Goal: Task Accomplishment & Management: Manage account settings

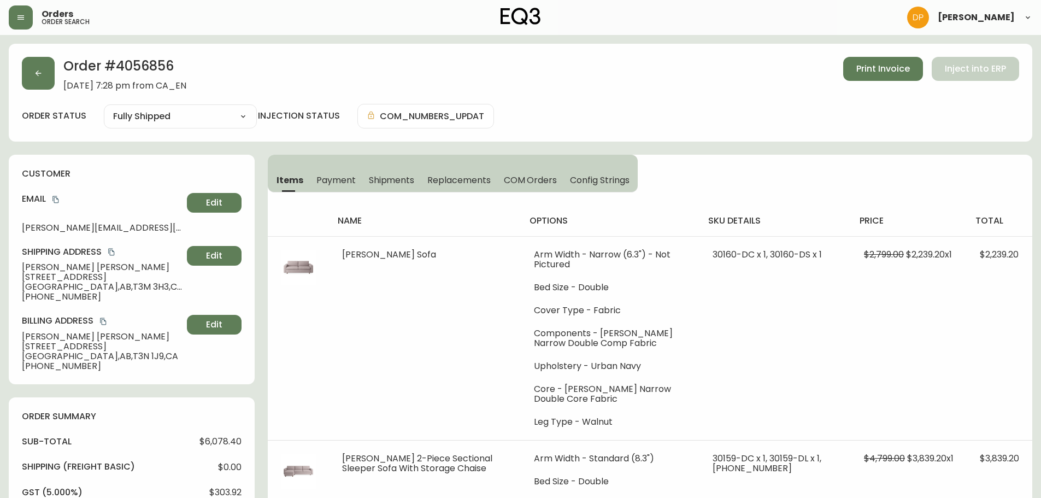
select select "FULLY_SHIPPED"
click at [28, 68] on button "button" at bounding box center [38, 73] width 33 height 33
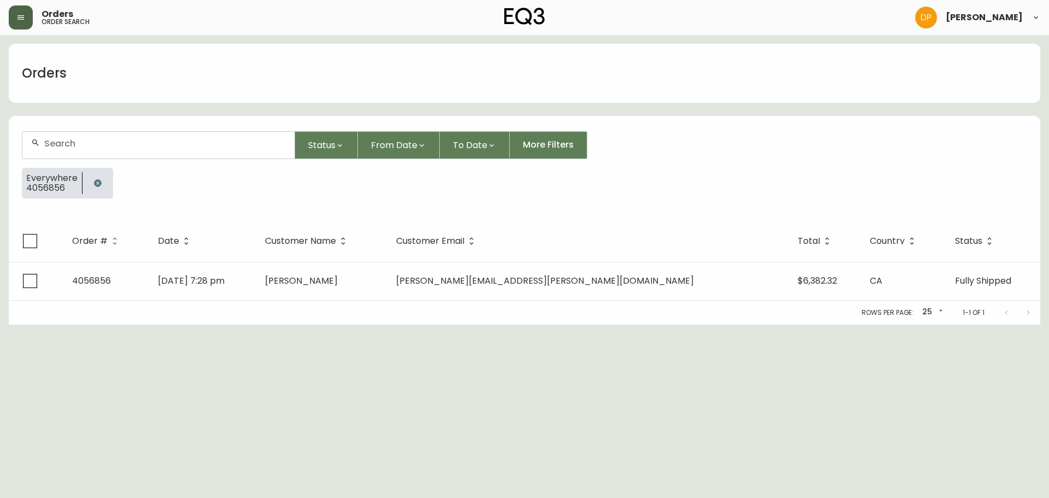
click at [16, 13] on button "button" at bounding box center [21, 17] width 24 height 24
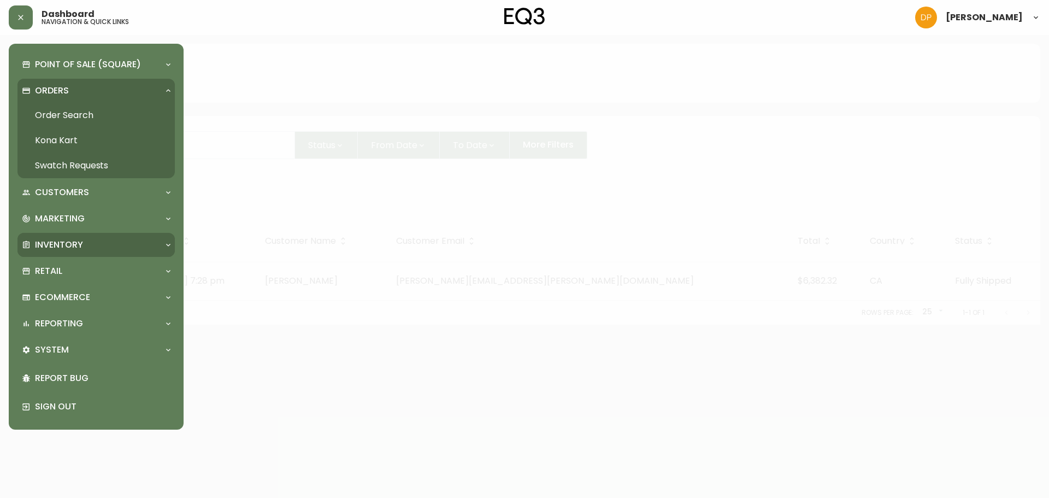
click at [80, 250] on p "Inventory" at bounding box center [59, 245] width 48 height 12
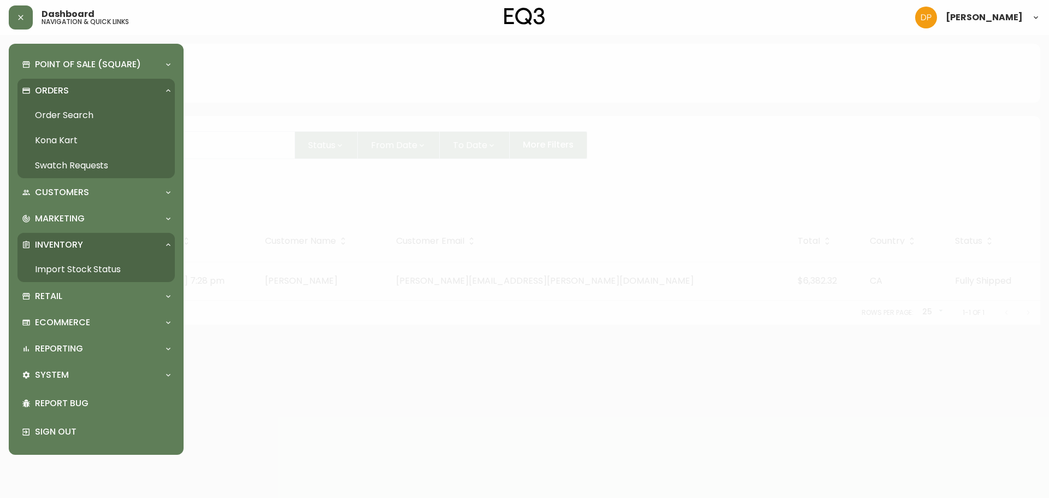
click at [82, 270] on link "Import Stock Status" at bounding box center [95, 269] width 157 height 25
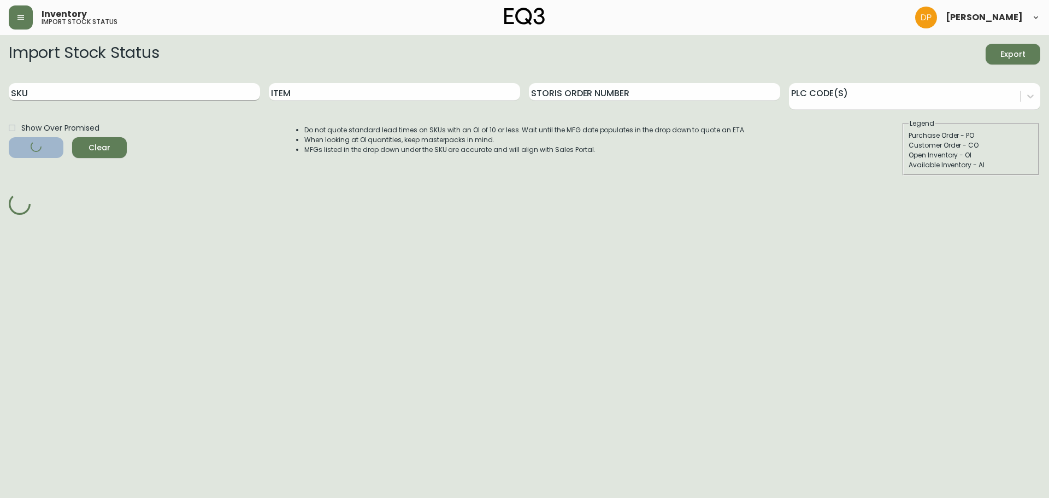
click at [111, 87] on input "SKU" at bounding box center [134, 91] width 251 height 17
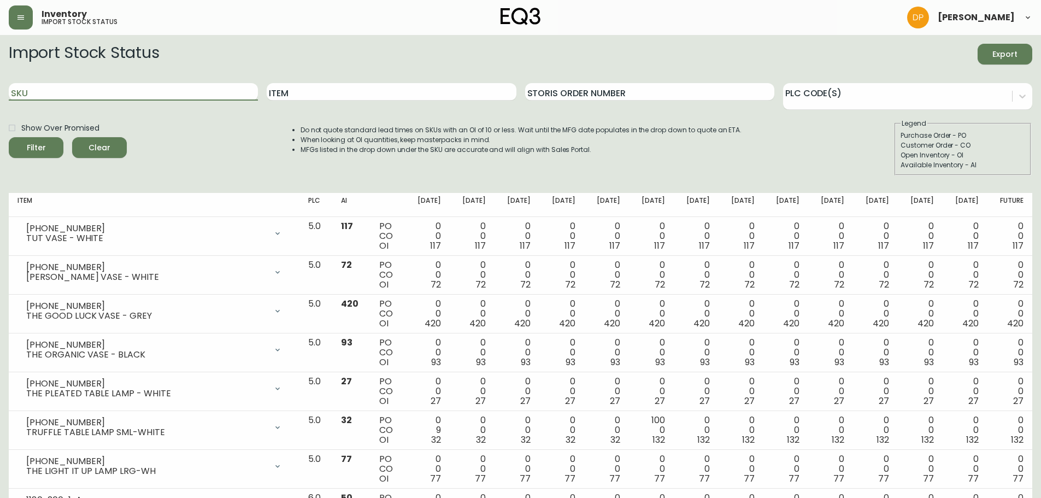
paste input "3020-630-4-B"
type input "3020-630-4-B"
click at [101, 155] on button "Clear" at bounding box center [99, 147] width 55 height 21
drag, startPoint x: 49, startPoint y: 77, endPoint x: 46, endPoint y: 83, distance: 7.3
click at [46, 79] on div "SKU" at bounding box center [133, 92] width 249 height 36
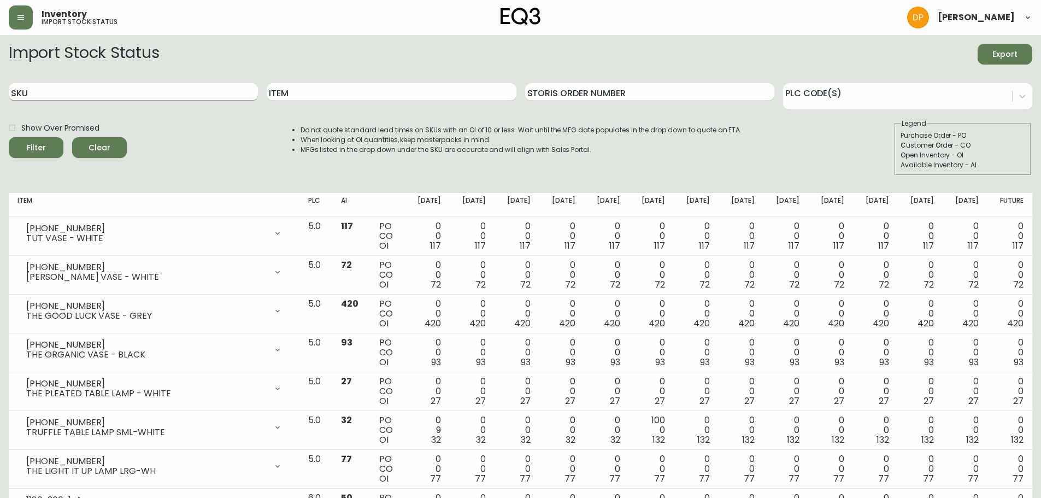
click at [51, 95] on input "SKU" at bounding box center [133, 91] width 249 height 17
paste input "3020-630-4-B"
type input "3020-630-4-B"
click at [46, 143] on span "Filter" at bounding box center [35, 148] width 37 height 14
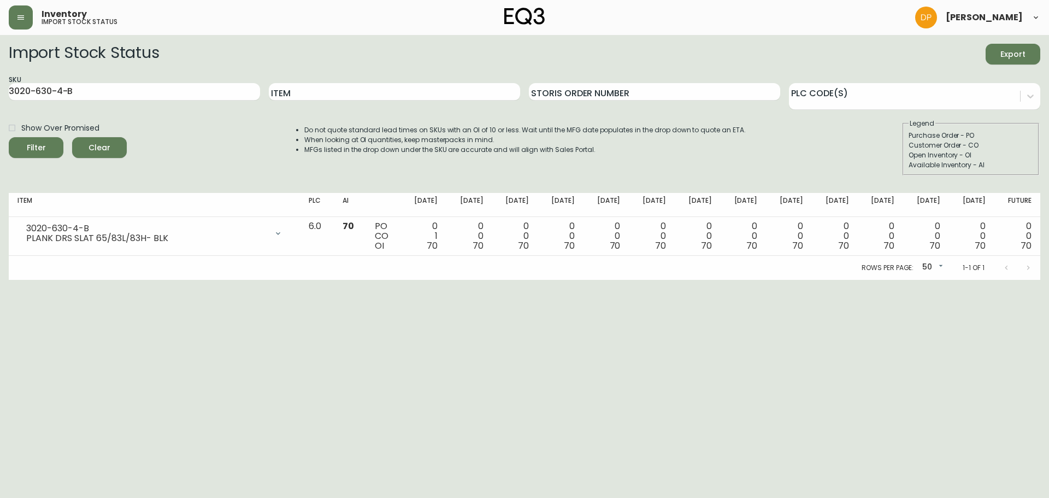
click at [193, 280] on html "Inventory import stock status Danielle Pico Import Stock Status Export SKU 3020…" at bounding box center [524, 140] width 1049 height 280
click at [17, 17] on icon "button" at bounding box center [20, 17] width 9 height 9
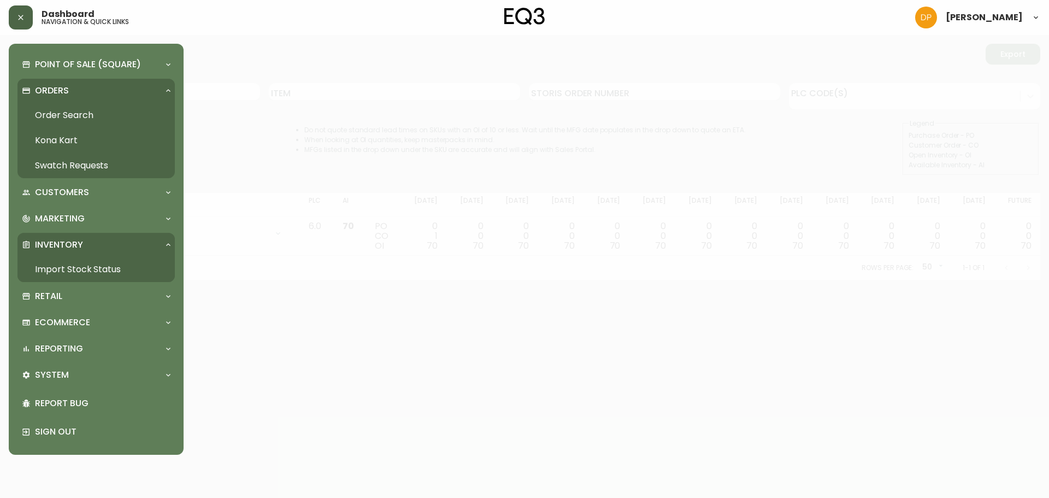
click at [57, 110] on link "Order Search" at bounding box center [95, 115] width 157 height 25
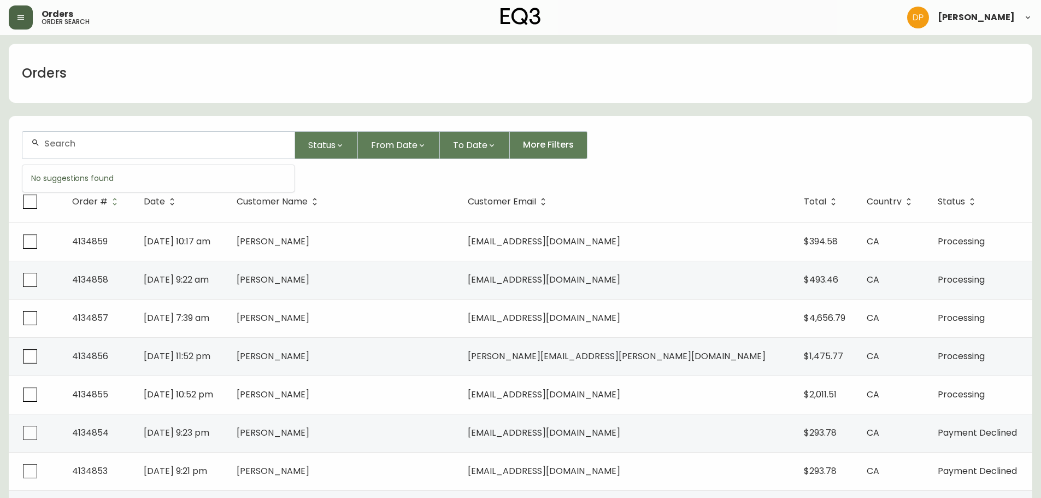
click at [159, 146] on input "text" at bounding box center [165, 143] width 242 height 10
paste input "306 577-9674"
click at [83, 148] on input "306 577-9674" at bounding box center [165, 143] width 242 height 10
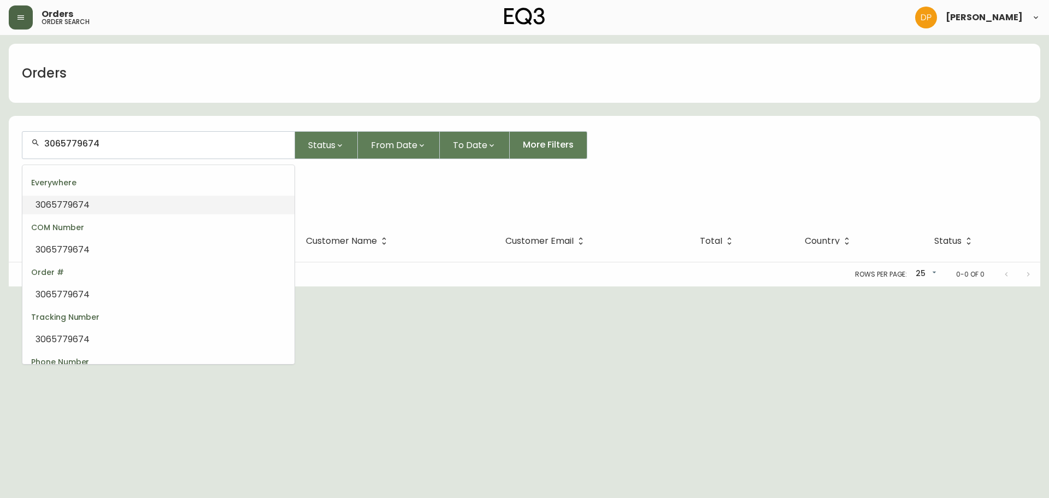
drag, startPoint x: 106, startPoint y: 144, endPoint x: -64, endPoint y: 137, distance: 170.6
click at [0, 137] on html "Orders order search Danielle Pico Orders 3065779674 Status From Date To Date Mo…" at bounding box center [524, 143] width 1049 height 286
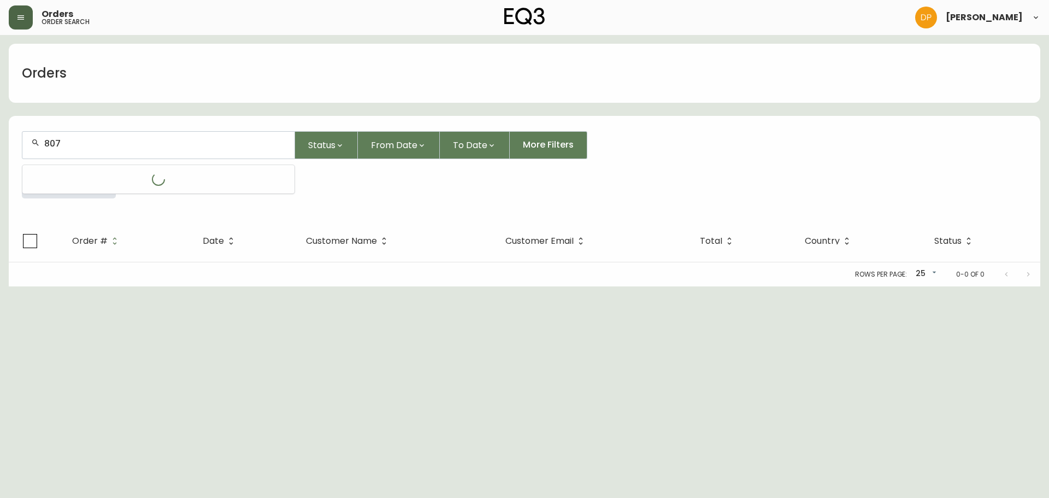
type input "8073"
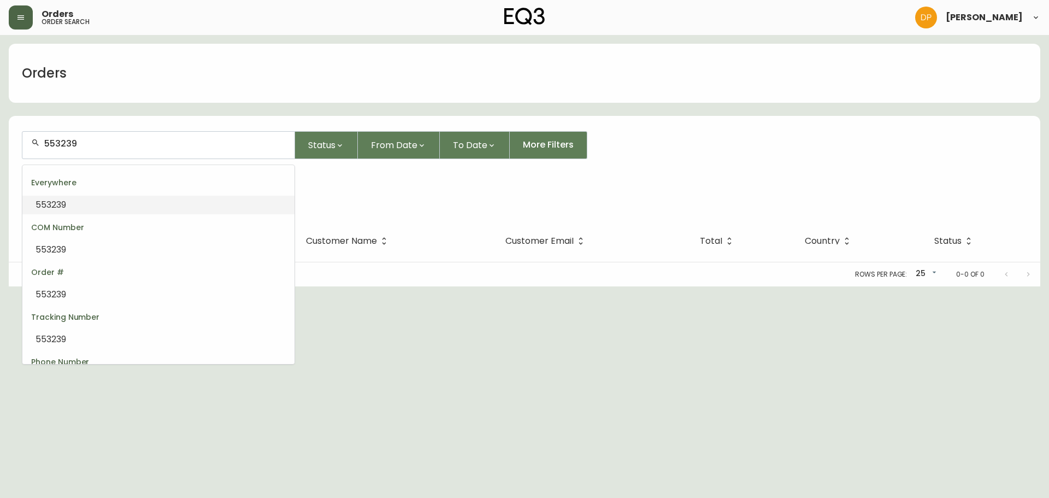
type input "7"
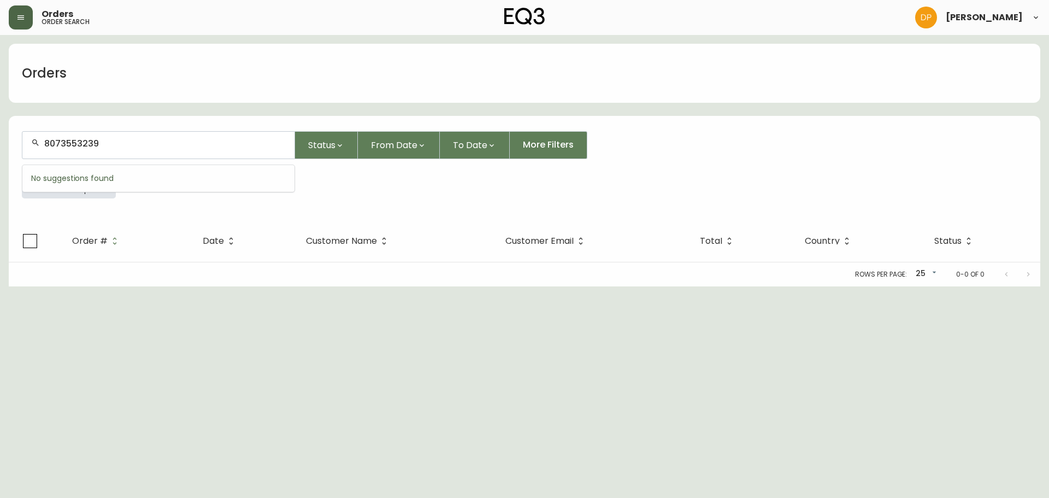
type input "8073553239"
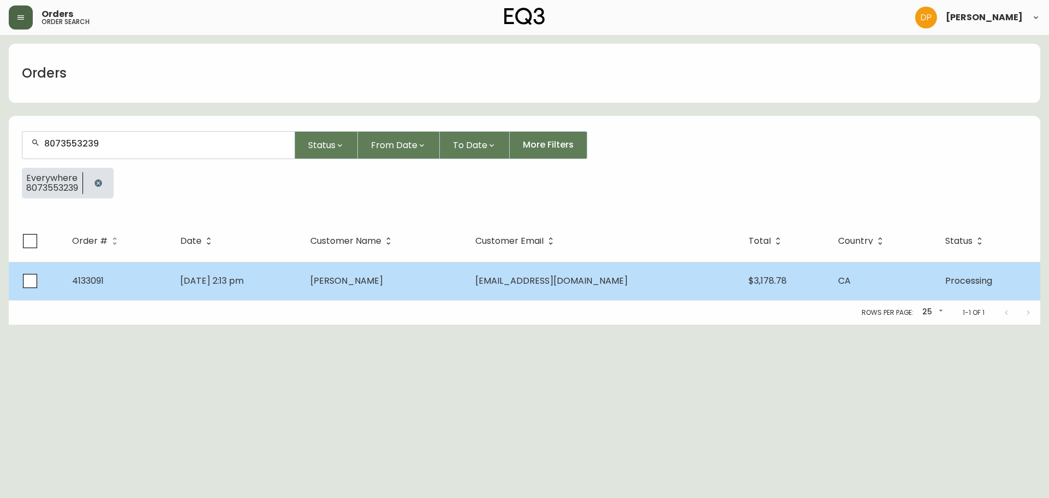
click at [425, 290] on td "Tury Aljaqobi" at bounding box center [384, 281] width 165 height 38
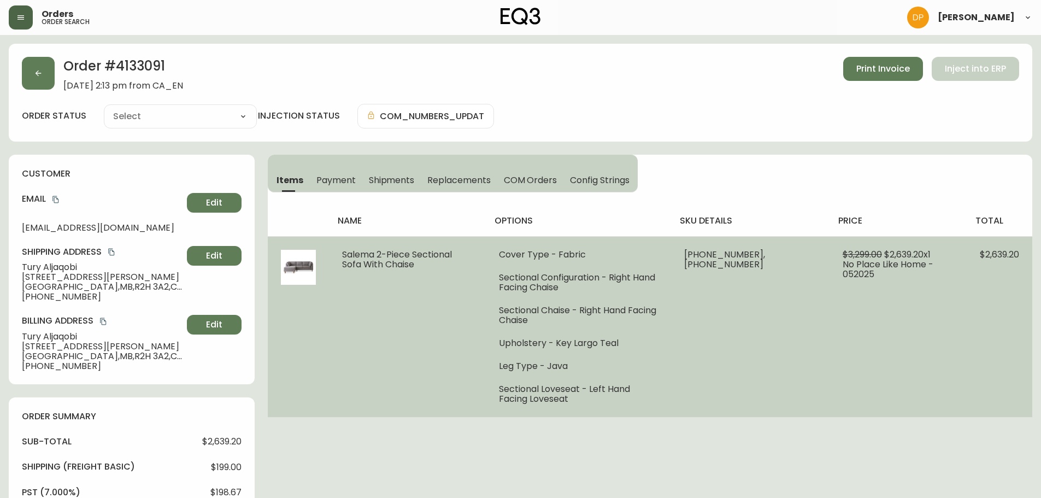
type input "Processing"
select select "PROCESSING"
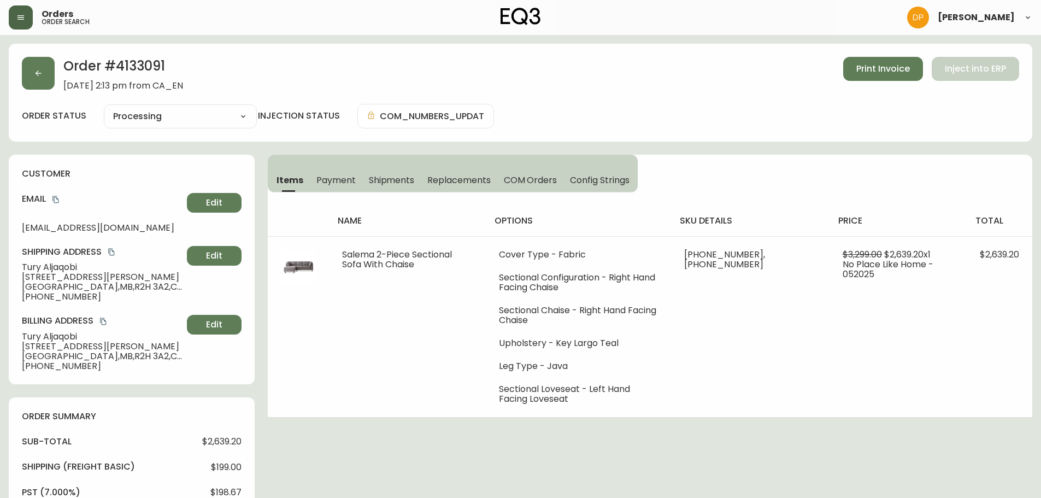
click at [132, 62] on h2 "Order # 4133091" at bounding box center [123, 69] width 120 height 24
copy h2 "4133091"
click at [52, 197] on icon "copy" at bounding box center [56, 200] width 8 height 8
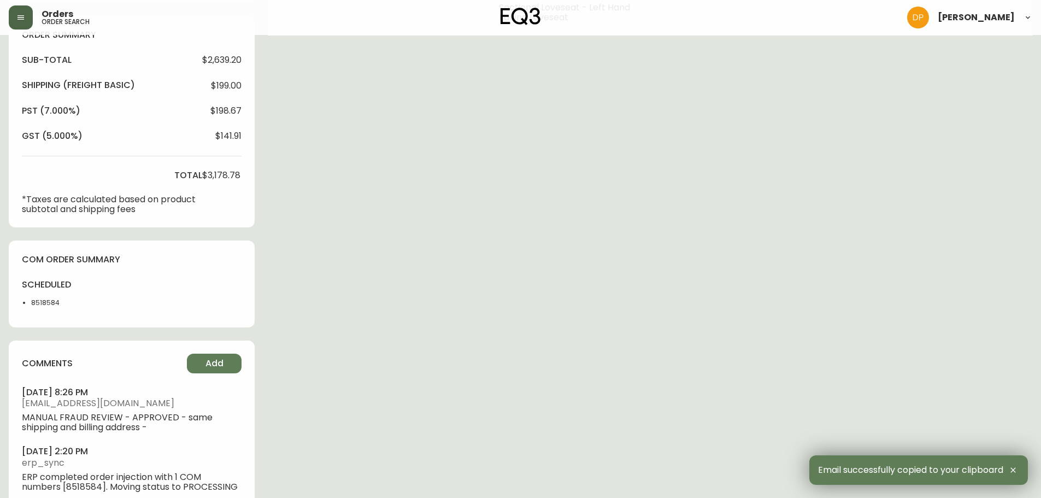
scroll to position [383, 0]
click at [36, 302] on li "8518584" at bounding box center [58, 302] width 55 height 10
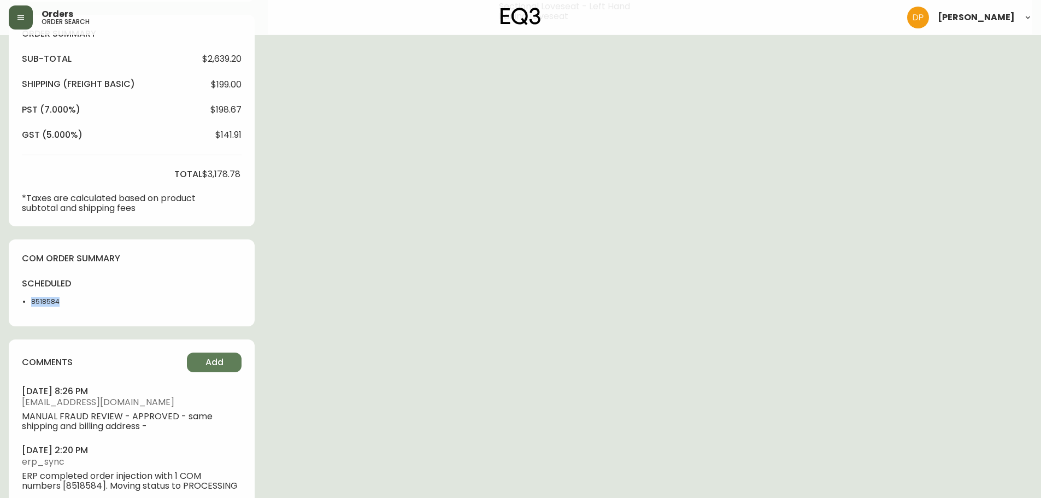
copy li "8518584"
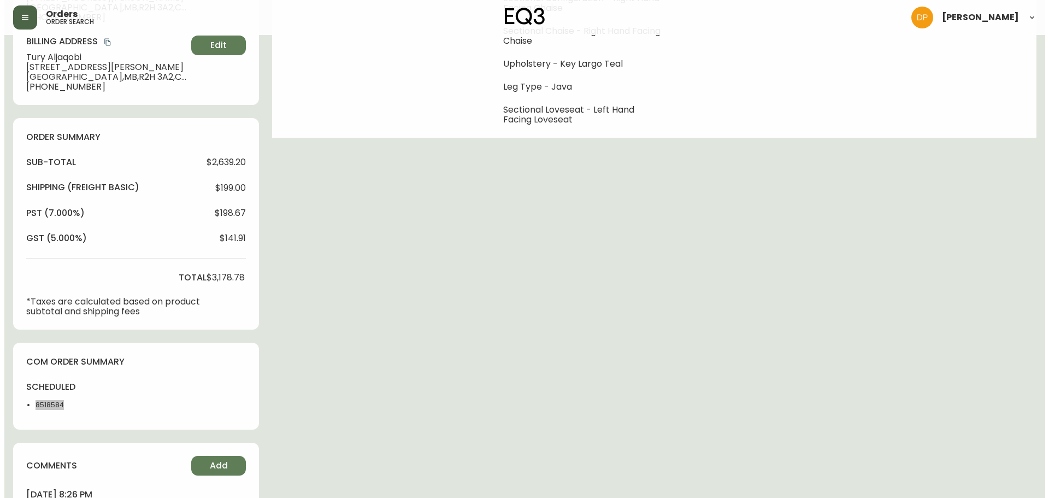
scroll to position [109, 0]
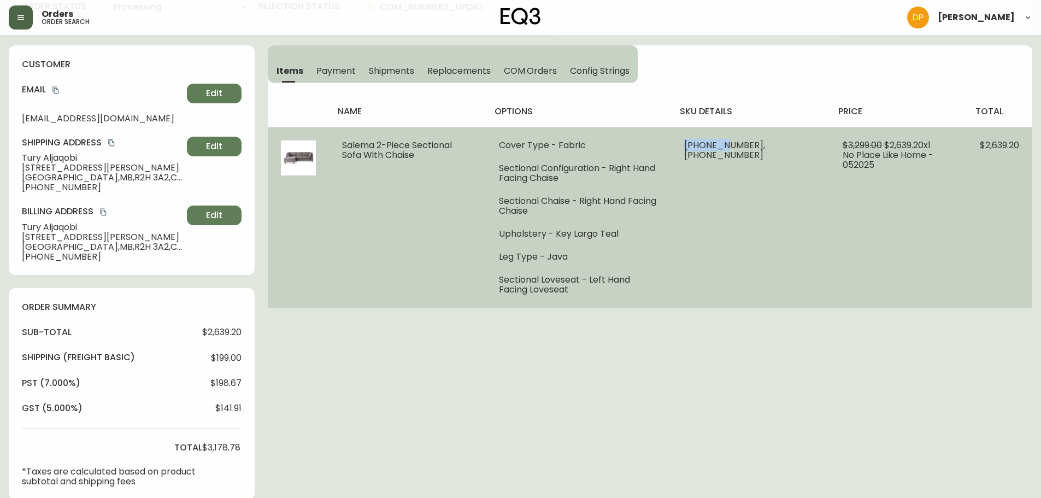
drag, startPoint x: 724, startPoint y: 144, endPoint x: 763, endPoint y: 149, distance: 39.7
click at [763, 149] on span "30024-07 x 1, 30024-15 x 1" at bounding box center [724, 150] width 81 height 22
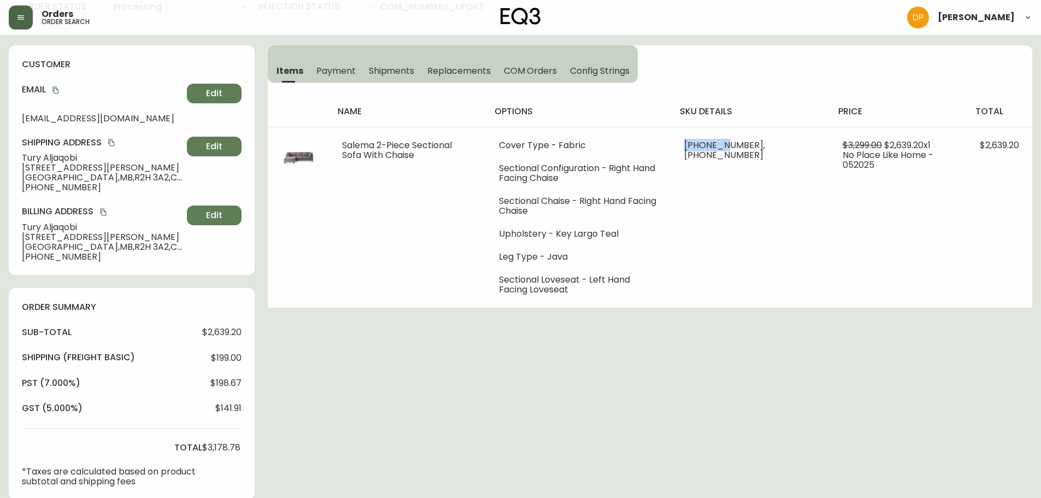
copy span "30024-07"
click at [374, 497] on div "Order # 4133091 May 19, 2025 at 2:13 pm from CA_EN Print Invoice Inject into ER…" at bounding box center [521, 365] width 1024 height 862
click at [31, 21] on button "button" at bounding box center [21, 17] width 24 height 24
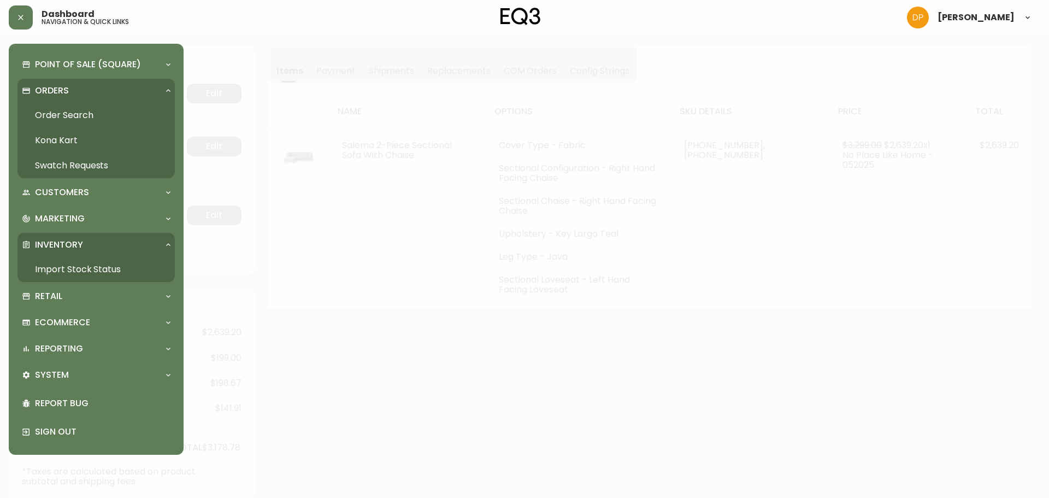
scroll to position [110, 0]
click at [81, 111] on link "Order Search" at bounding box center [95, 115] width 157 height 25
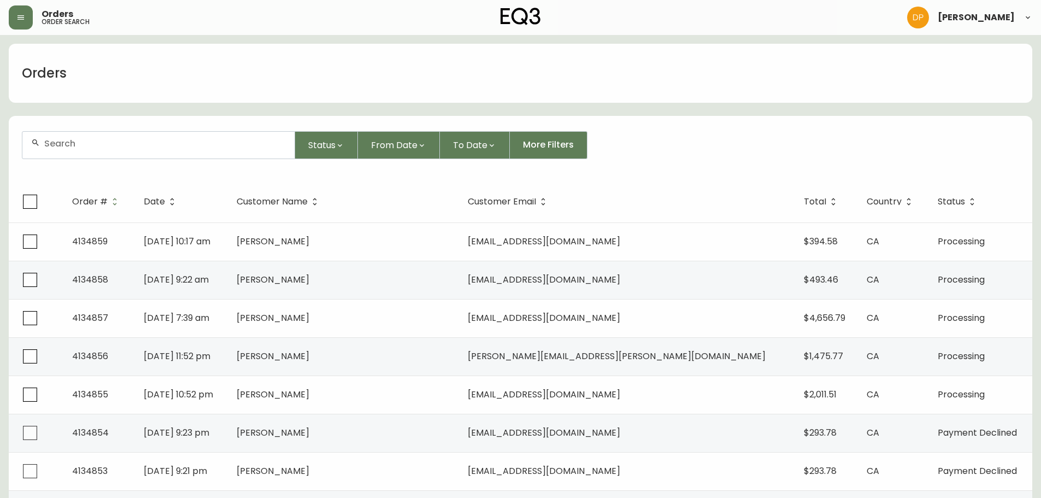
click at [112, 146] on input "text" at bounding box center [165, 143] width 242 height 10
paste input "4133642"
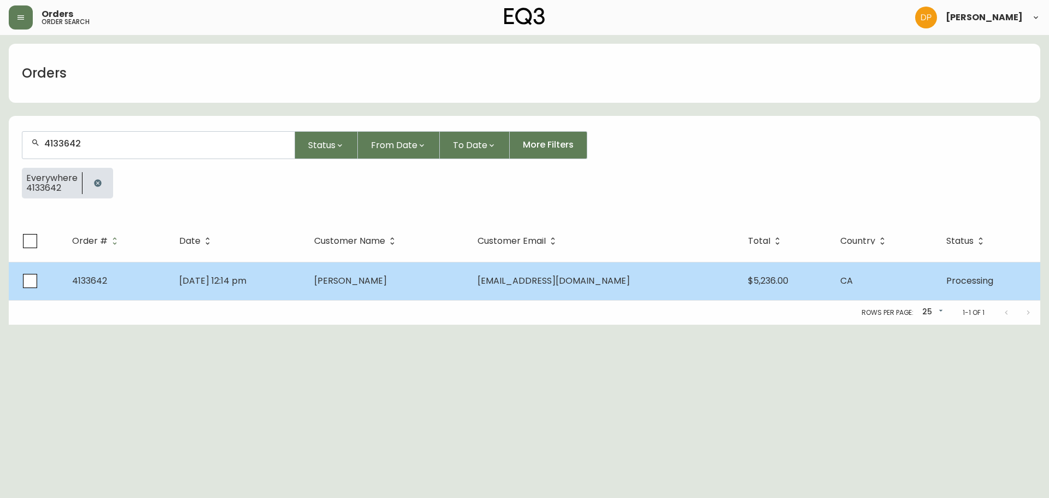
type input "4133642"
click at [270, 270] on td "Jun 11 2025, 12:14 pm" at bounding box center [237, 281] width 135 height 38
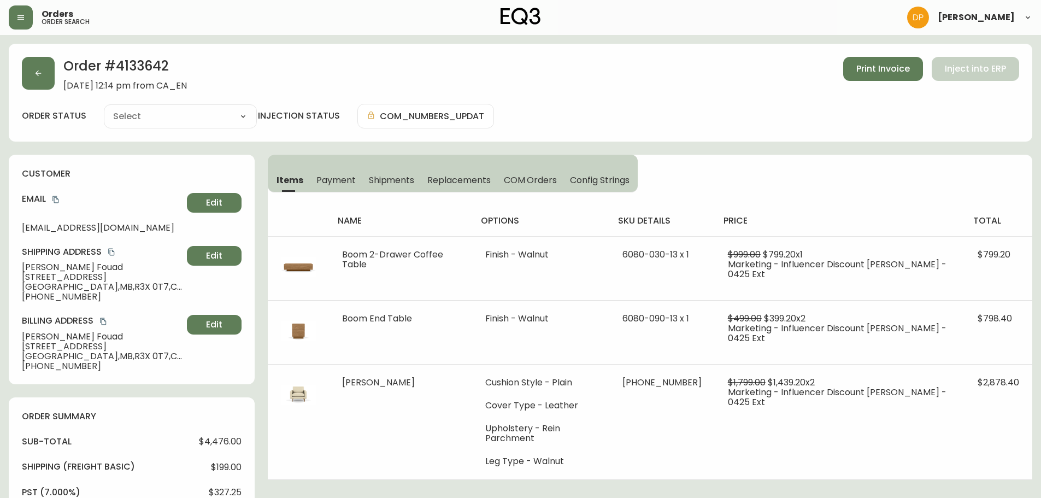
type input "Processing"
select select "PROCESSING"
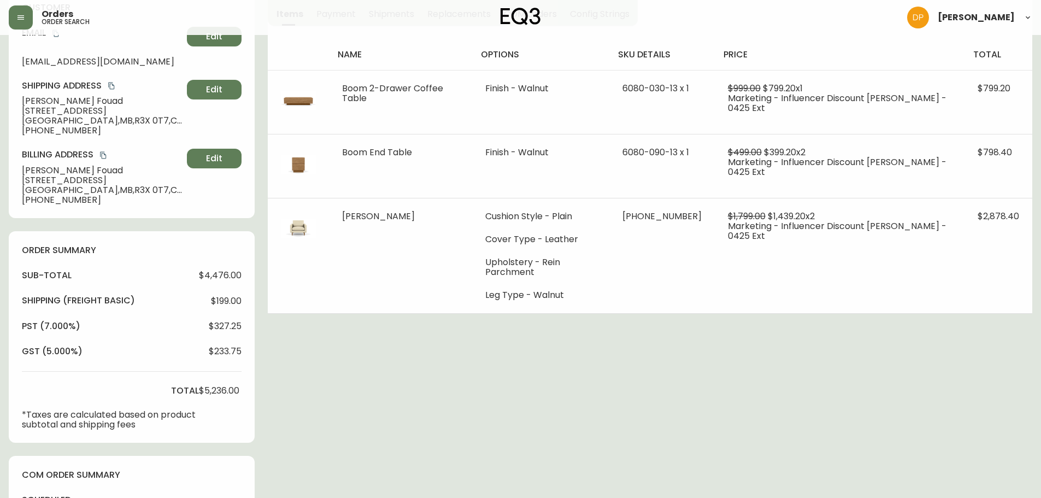
scroll to position [55, 0]
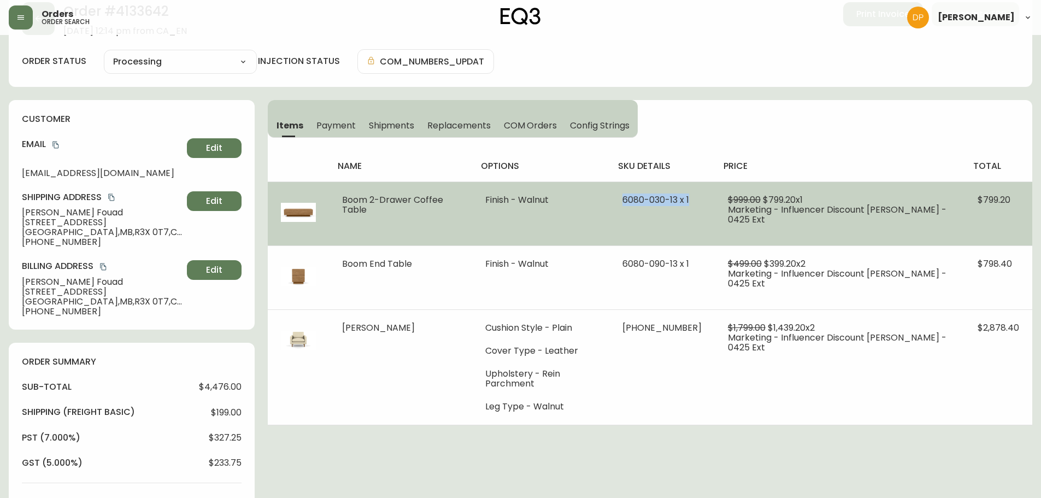
drag, startPoint x: 648, startPoint y: 201, endPoint x: 714, endPoint y: 207, distance: 66.4
click at [714, 207] on td "6080-030-13 x 1" at bounding box center [661, 213] width 105 height 64
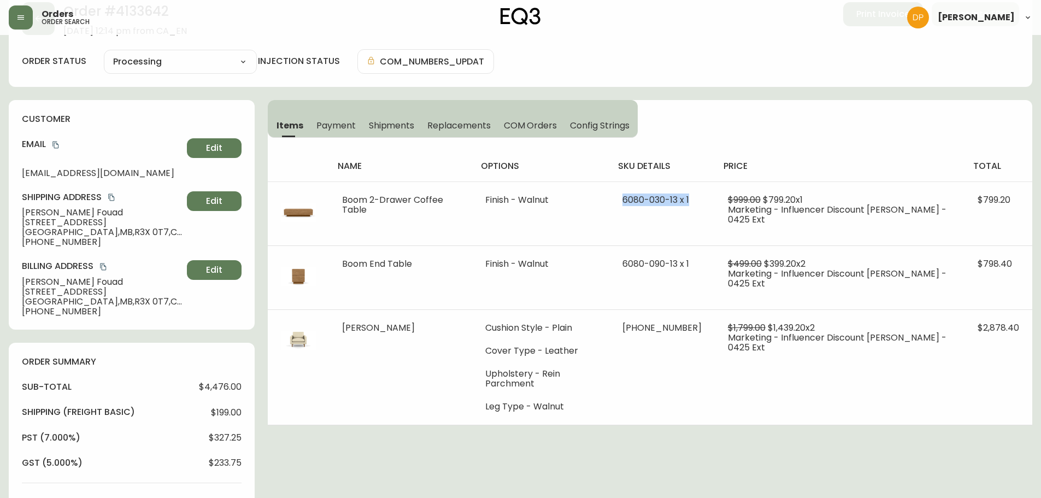
copy span "6080-030-13 x 1"
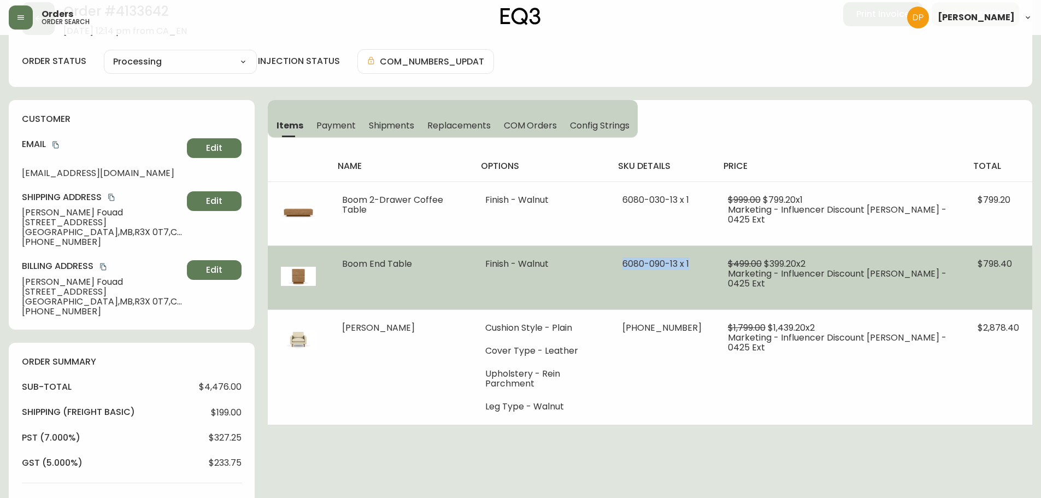
drag, startPoint x: 646, startPoint y: 263, endPoint x: 699, endPoint y: 275, distance: 54.5
click at [699, 275] on td "6080-090-13 x 1" at bounding box center [661, 277] width 105 height 64
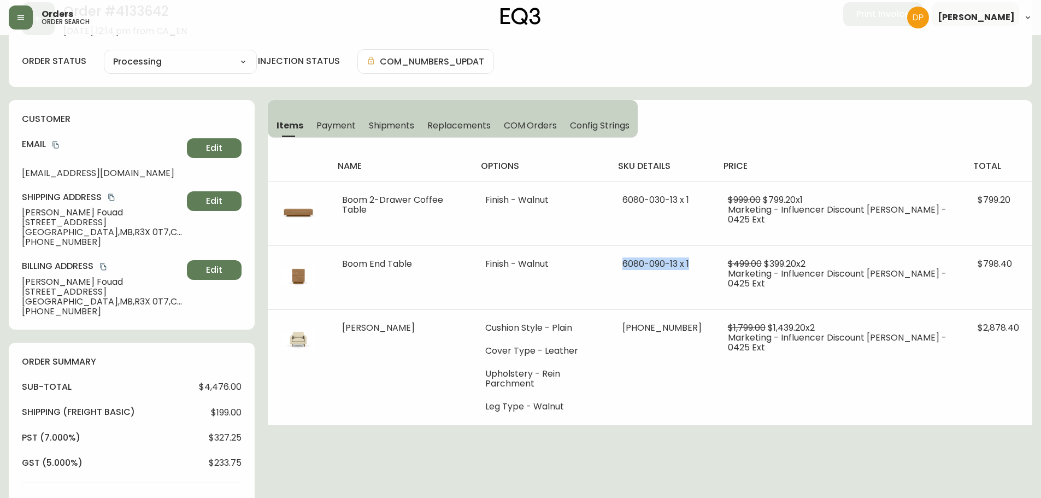
copy span "6080-090-13 x 1"
drag, startPoint x: 80, startPoint y: 376, endPoint x: 86, endPoint y: 372, distance: 6.7
click at [80, 376] on div "order summary sub-total $4,476.00 Shipping ( Freight Basic ) $199.00 pst (7.000…" at bounding box center [132, 448] width 246 height 211
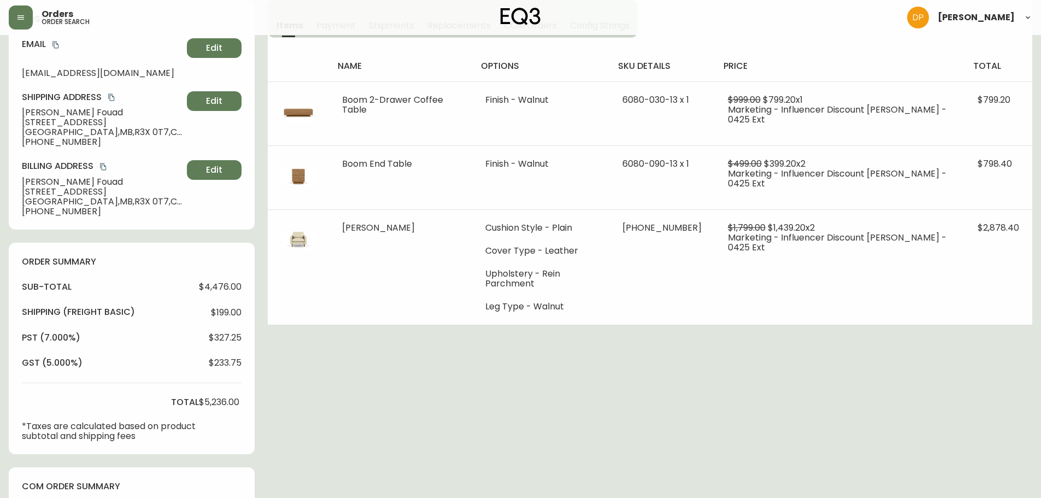
scroll to position [273, 0]
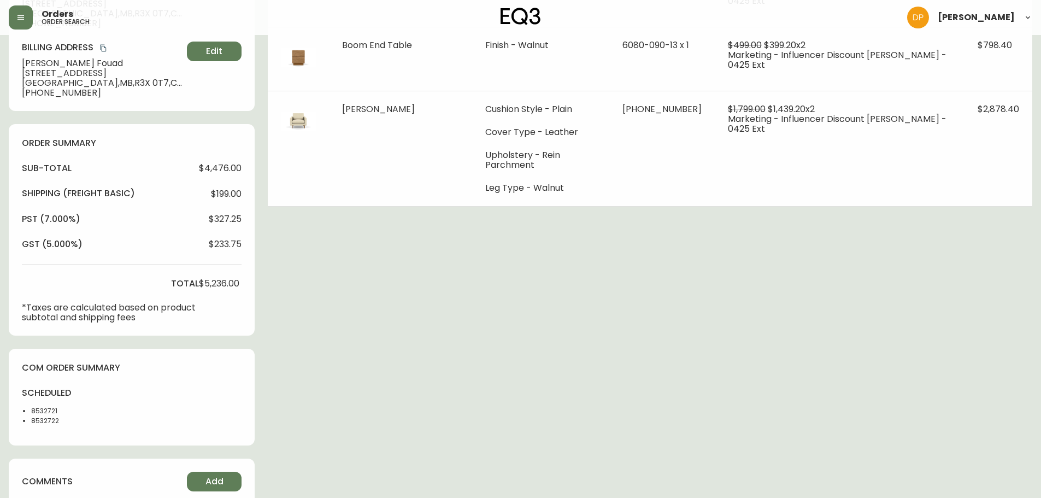
click at [52, 405] on div "scheduled 8532721 8532722" at bounding box center [54, 409] width 64 height 45
click at [50, 407] on li "8532721" at bounding box center [58, 411] width 55 height 10
copy li "8532721"
click at [54, 425] on li "8532722" at bounding box center [58, 421] width 55 height 10
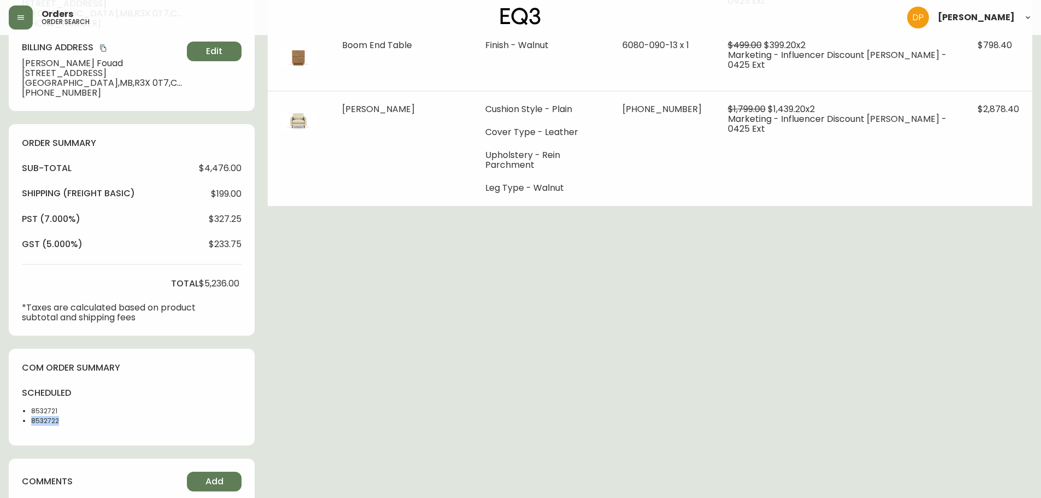
click at [54, 425] on li "8532722" at bounding box center [58, 421] width 55 height 10
copy li "8532722"
click at [369, 466] on div "Order # 4133642 June 11, 2025 at 12:14 pm from CA_EN Print Invoice Inject into …" at bounding box center [521, 211] width 1024 height 882
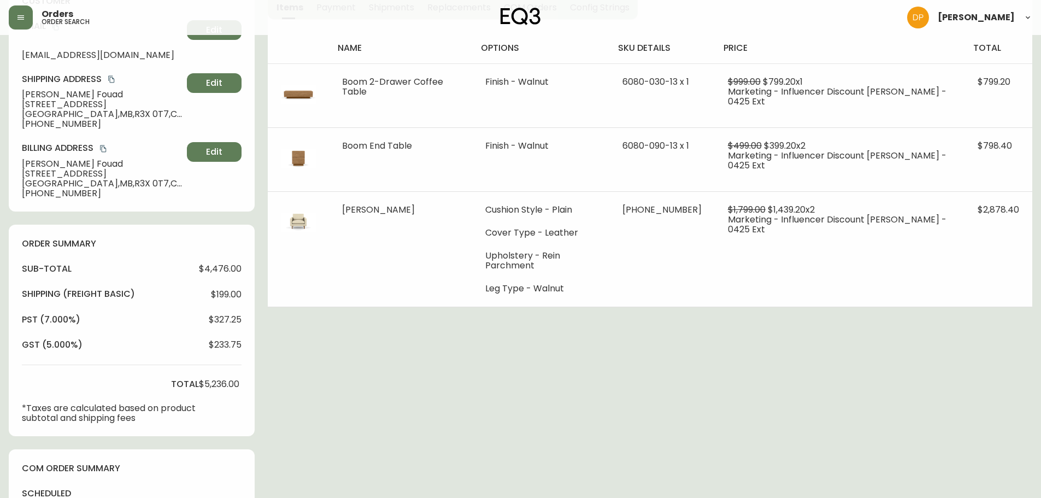
scroll to position [164, 0]
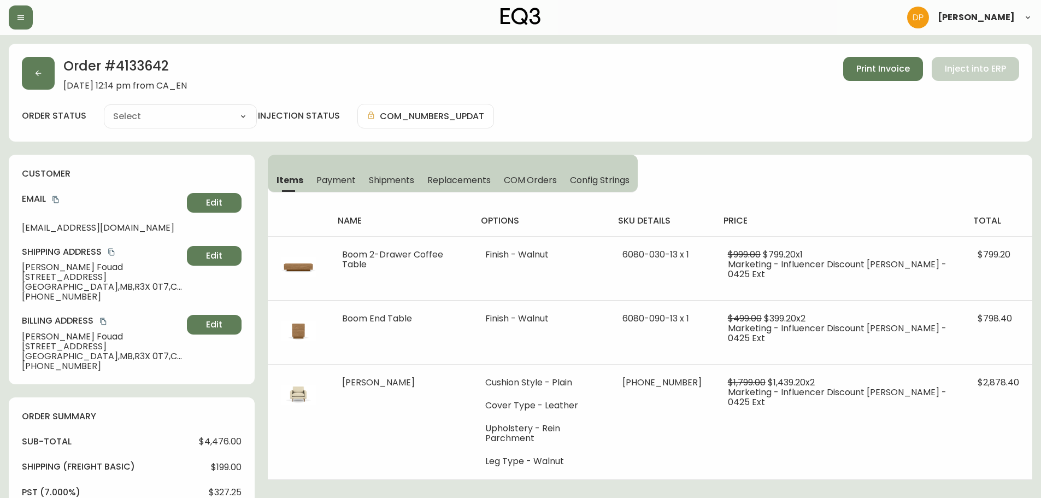
type input "Processing"
select select "PROCESSING"
click at [133, 68] on h2 "Order # 4133642" at bounding box center [125, 69] width 124 height 24
copy h2 "4133642"
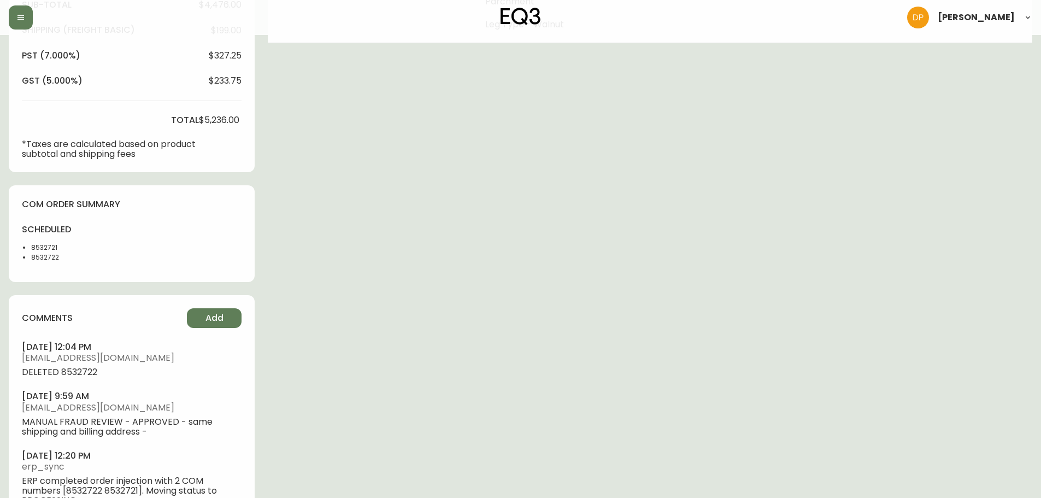
scroll to position [437, 0]
click at [44, 254] on li "8532722" at bounding box center [58, 257] width 55 height 10
copy li "8532722"
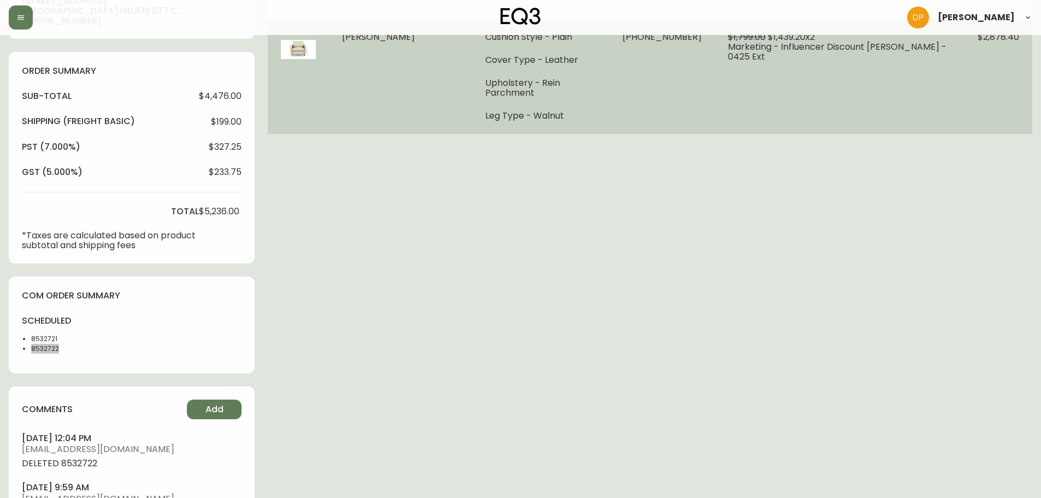
scroll to position [164, 0]
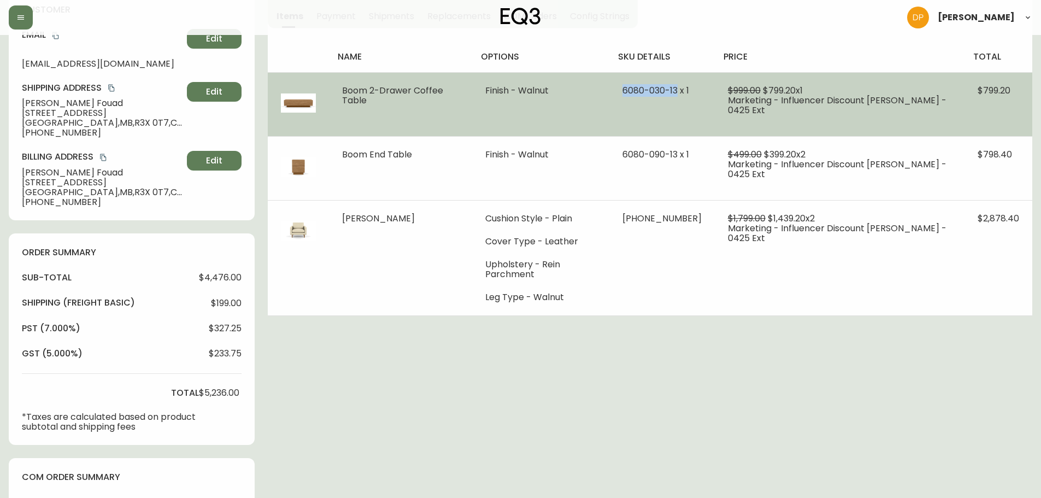
drag, startPoint x: 703, startPoint y: 91, endPoint x: 628, endPoint y: 93, distance: 74.4
click at [628, 93] on tr "Boom 2-Drawer Coffee Table Finish - Walnut 6080-030-13 x 1 $999.00 $799.20 x 1 …" at bounding box center [650, 104] width 764 height 64
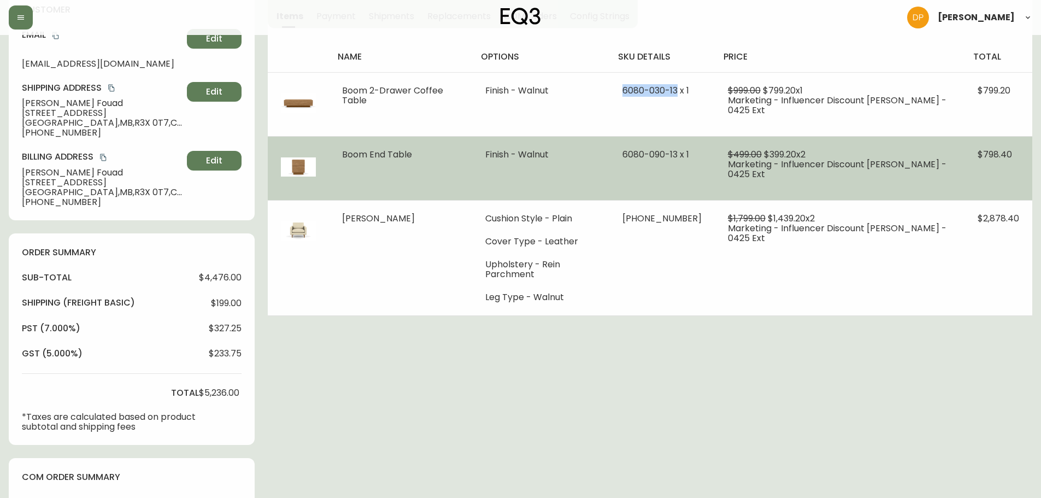
copy tr "6080-030-13"
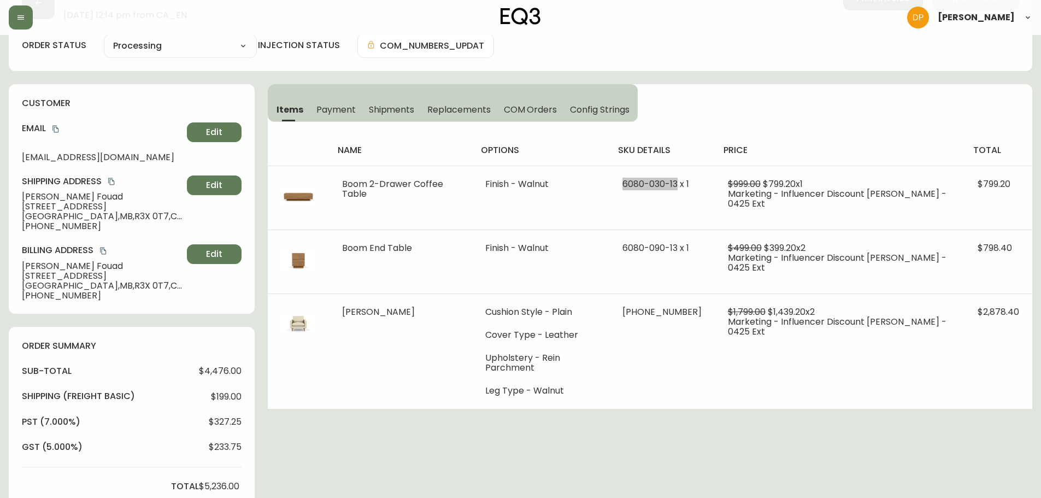
scroll to position [0, 0]
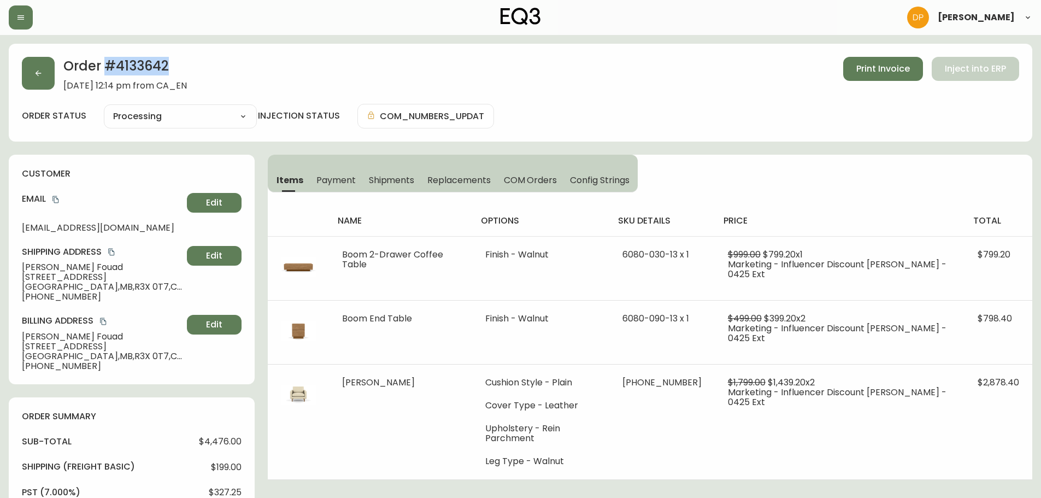
drag, startPoint x: 103, startPoint y: 64, endPoint x: 169, endPoint y: 64, distance: 66.1
click at [169, 64] on h2 "Order # 4133642" at bounding box center [125, 69] width 124 height 24
copy h2 "# 4133642"
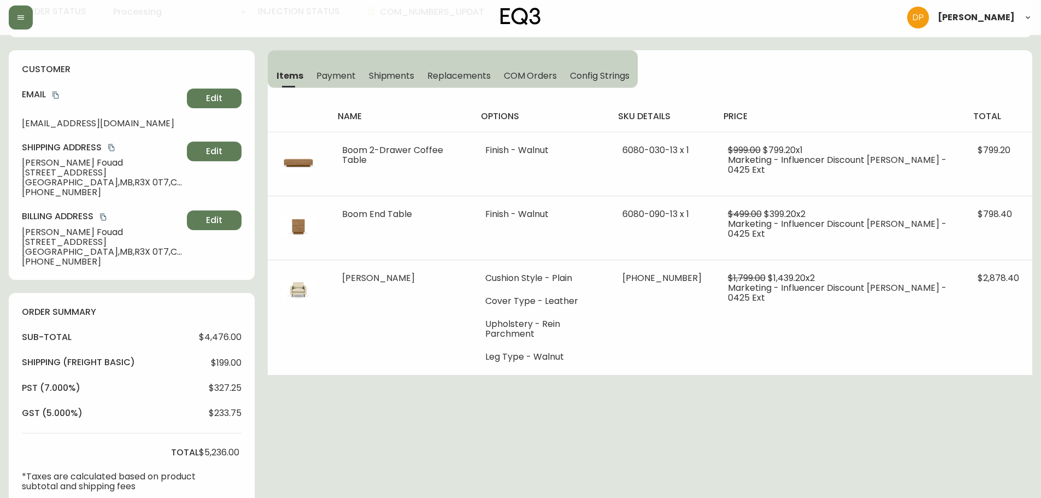
scroll to position [328, 0]
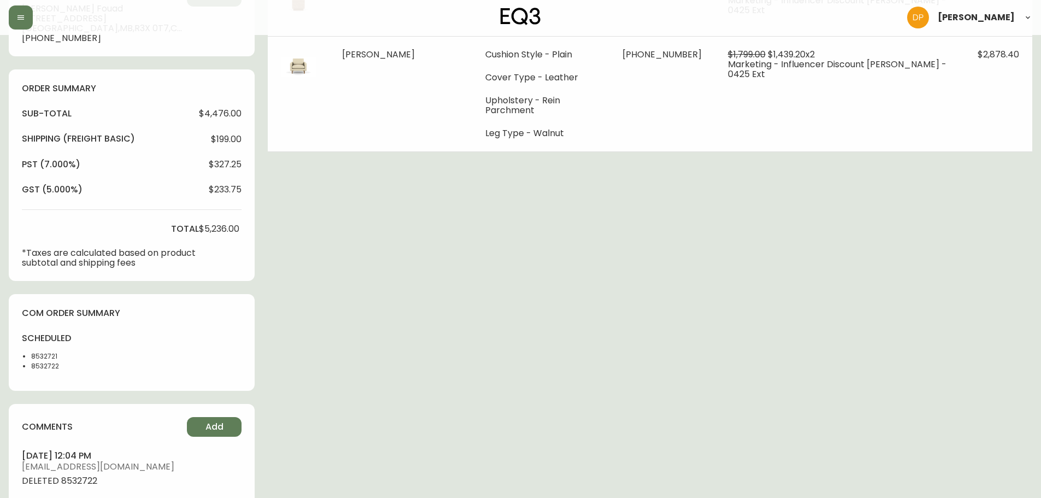
click at [35, 365] on li "8532722" at bounding box center [58, 366] width 55 height 10
copy li "8532722"
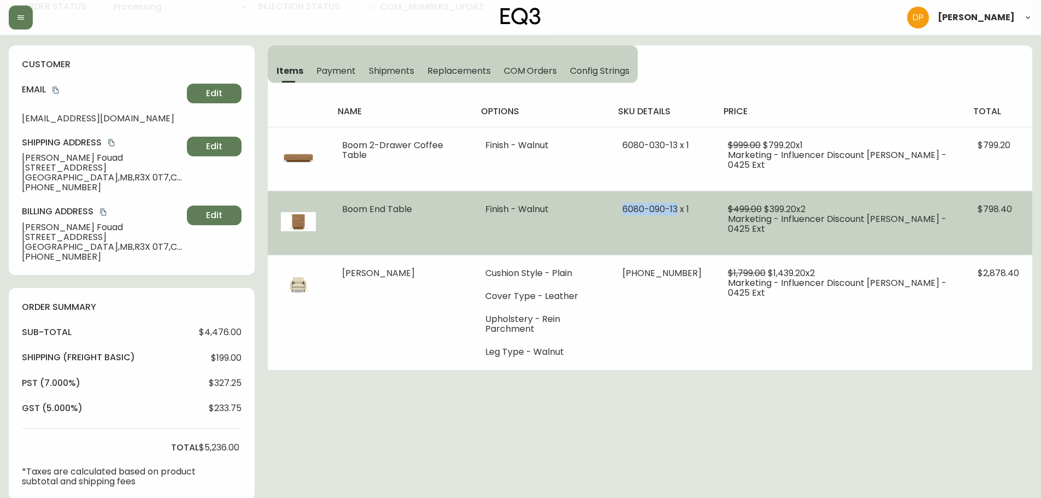
drag, startPoint x: 646, startPoint y: 207, endPoint x: 701, endPoint y: 205, distance: 54.7
click at [689, 205] on span "6080-090-13 x 1" at bounding box center [655, 209] width 67 height 13
copy span "6080-090-13"
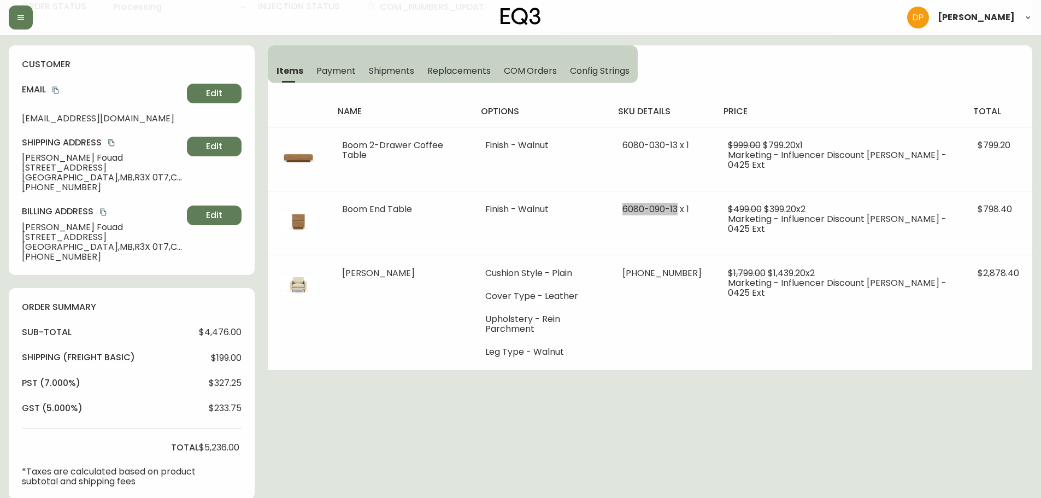
scroll to position [437, 0]
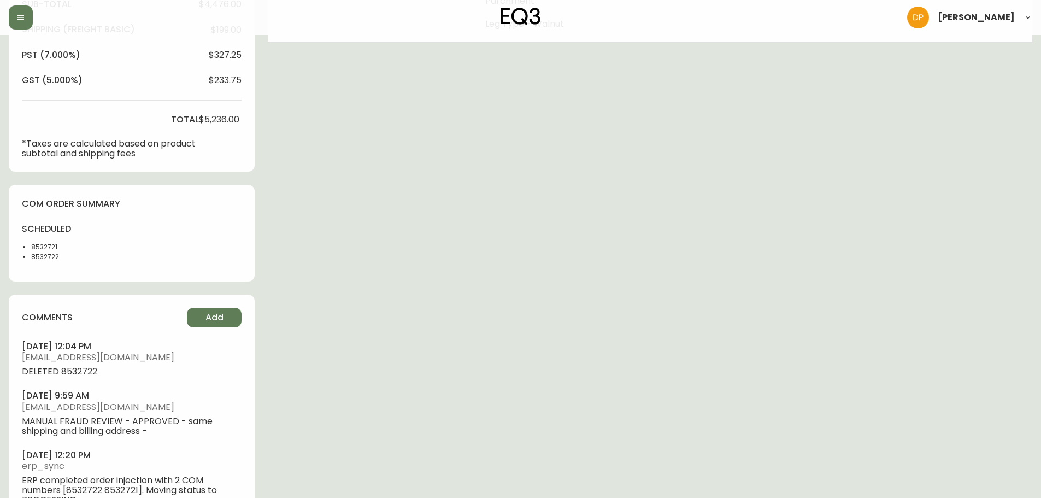
click at [52, 245] on li "8532721" at bounding box center [58, 247] width 55 height 10
copy li "8532721"
click at [264, 426] on div "Order # 4133642 June 11, 2025 at 12:14 pm from CA_EN Print Invoice Inject into …" at bounding box center [521, 72] width 1024 height 931
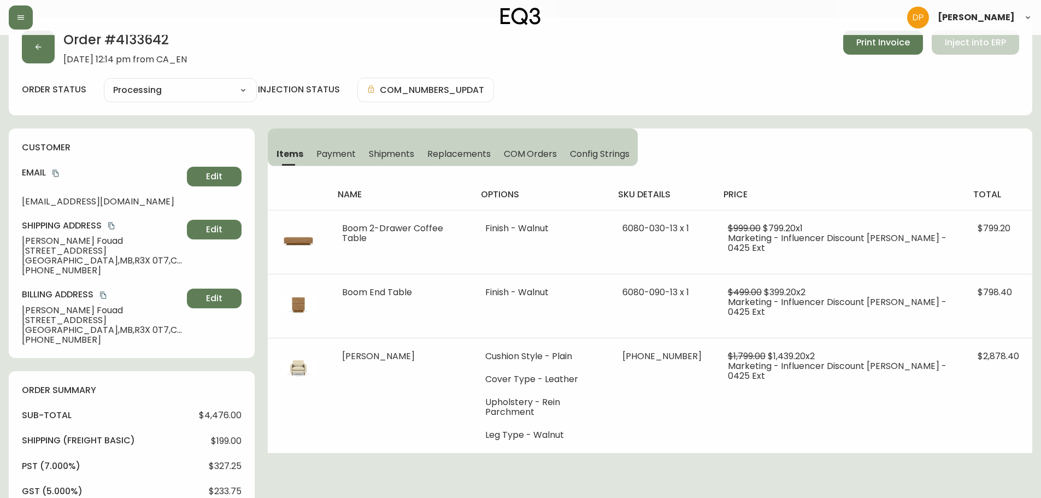
scroll to position [0, 0]
